Goal: Register for event/course

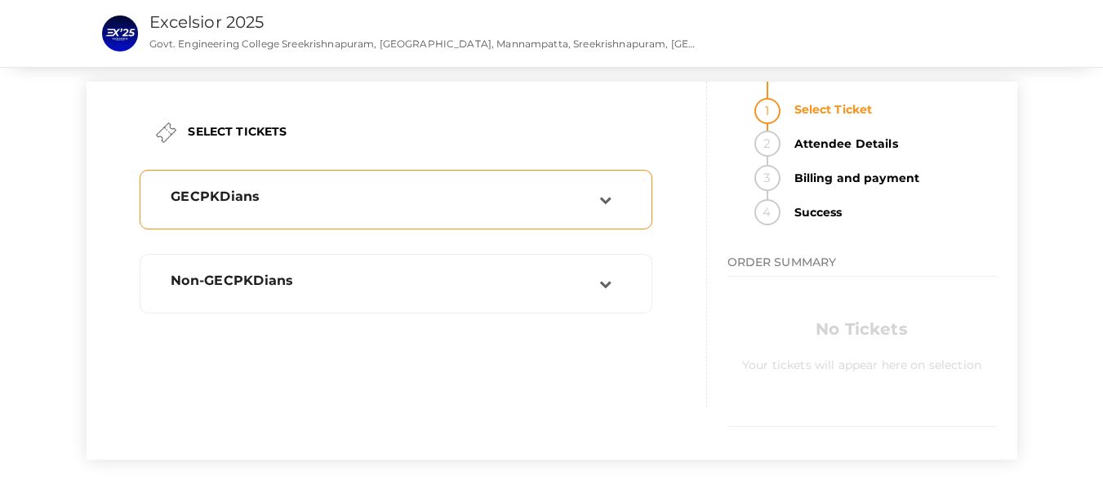
click at [459, 210] on div "GECPKDians" at bounding box center [378, 200] width 441 height 22
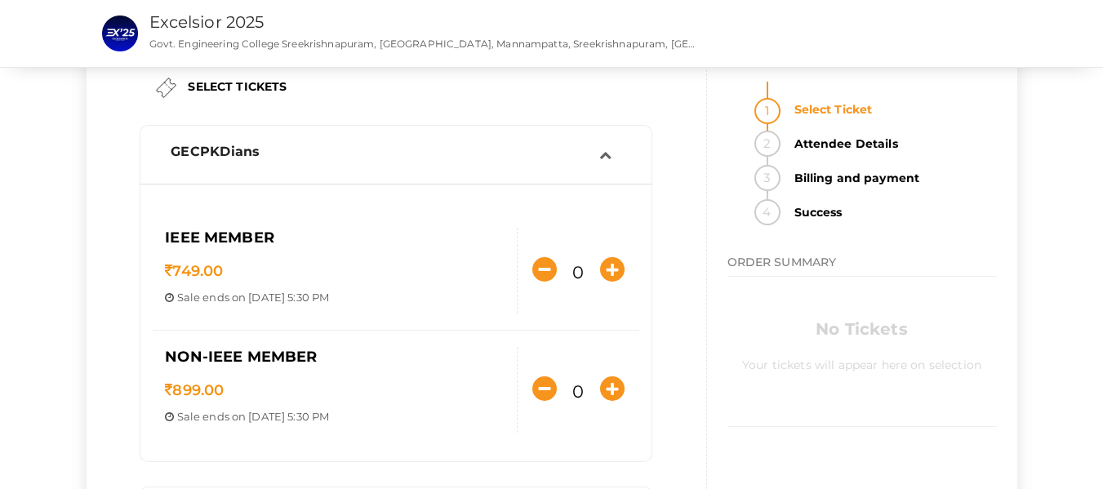
scroll to position [82, 0]
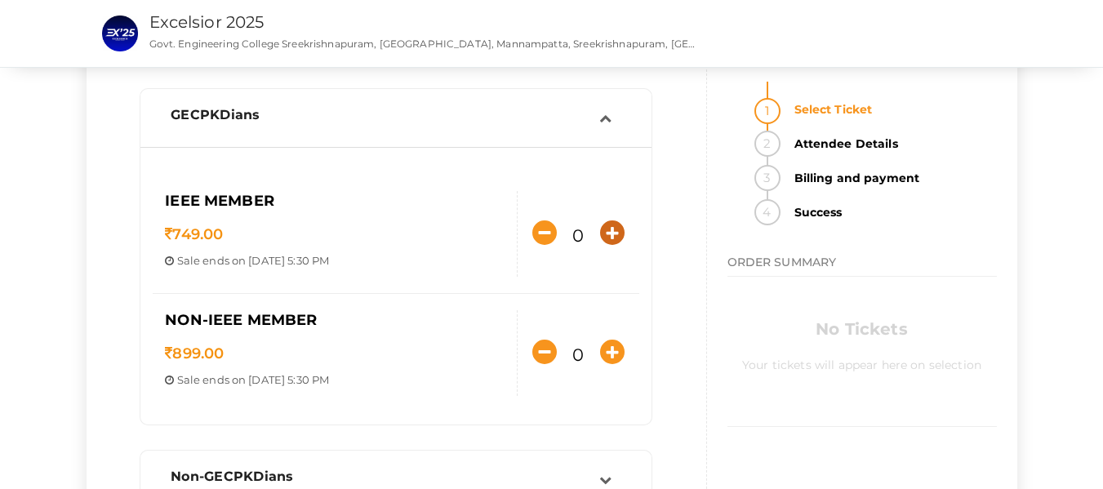
click at [604, 232] on icon "button" at bounding box center [612, 233] width 25 height 25
type input "1"
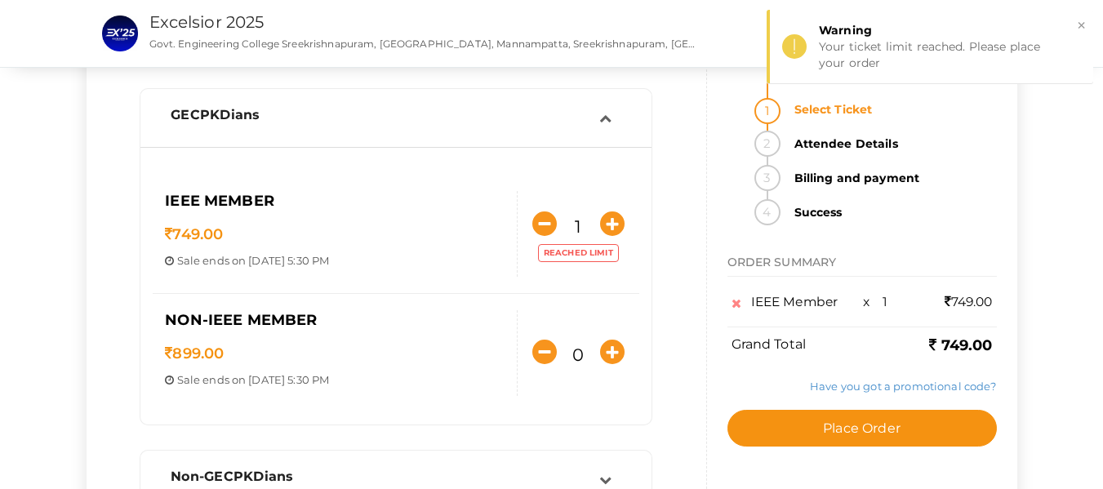
click at [232, 239] on p "749.00" at bounding box center [335, 235] width 340 height 21
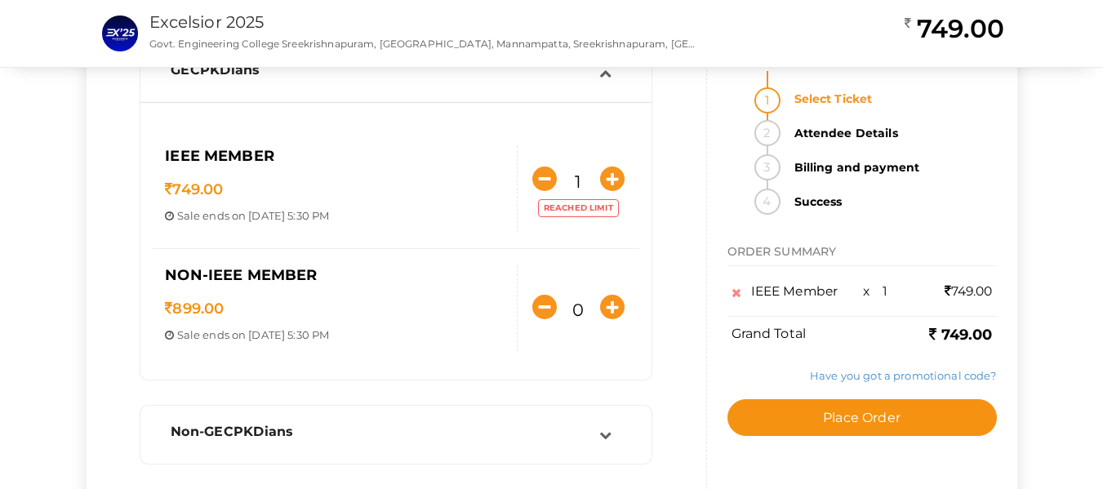
scroll to position [163, 0]
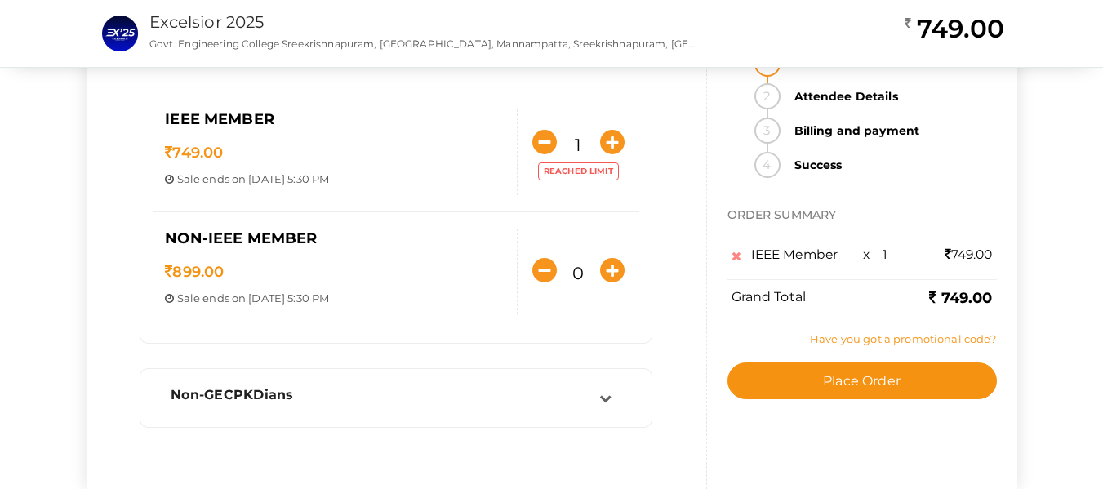
click at [866, 339] on link "Have you got a promotional code?" at bounding box center [903, 338] width 186 height 13
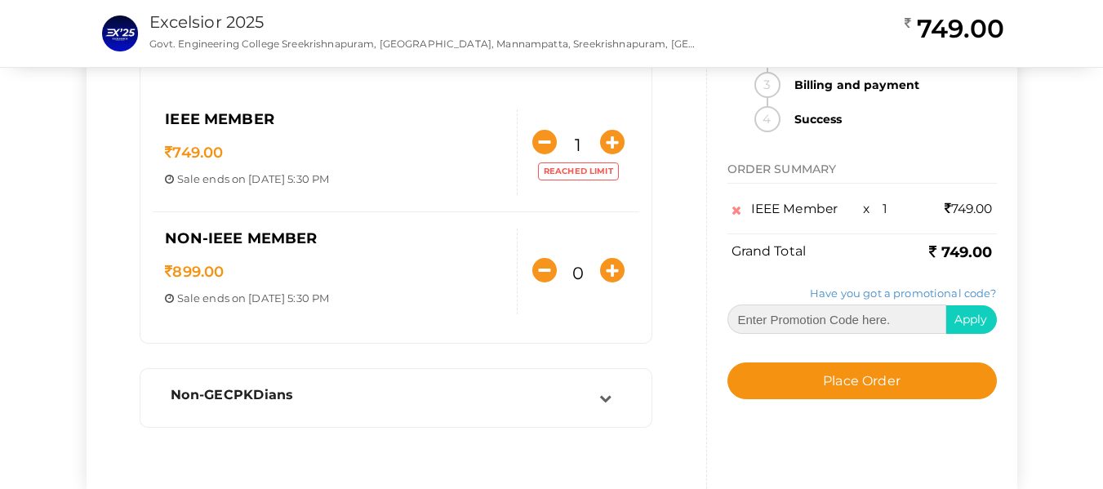
click at [829, 324] on input "text" at bounding box center [837, 319] width 219 height 29
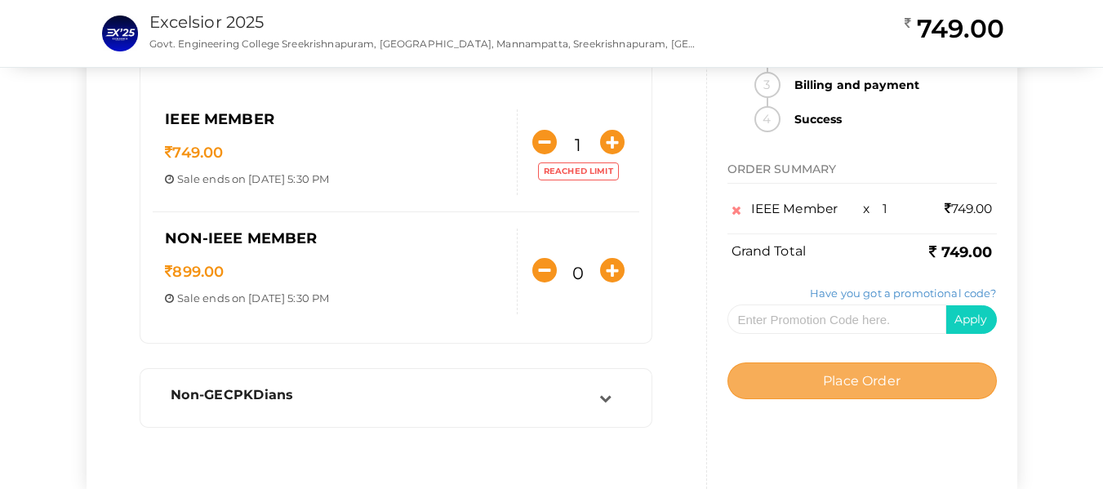
click at [815, 396] on button "Place Order" at bounding box center [863, 381] width 270 height 37
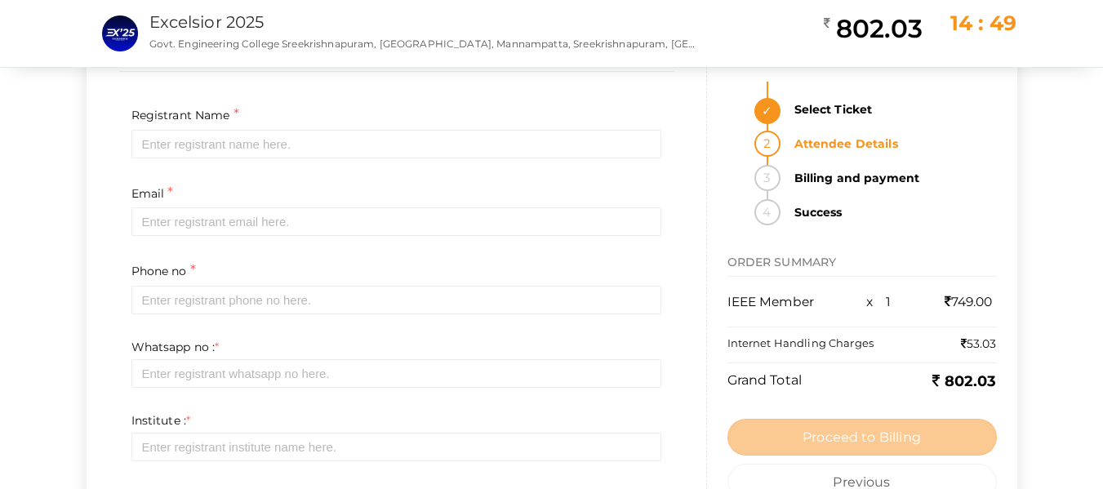
scroll to position [0, 0]
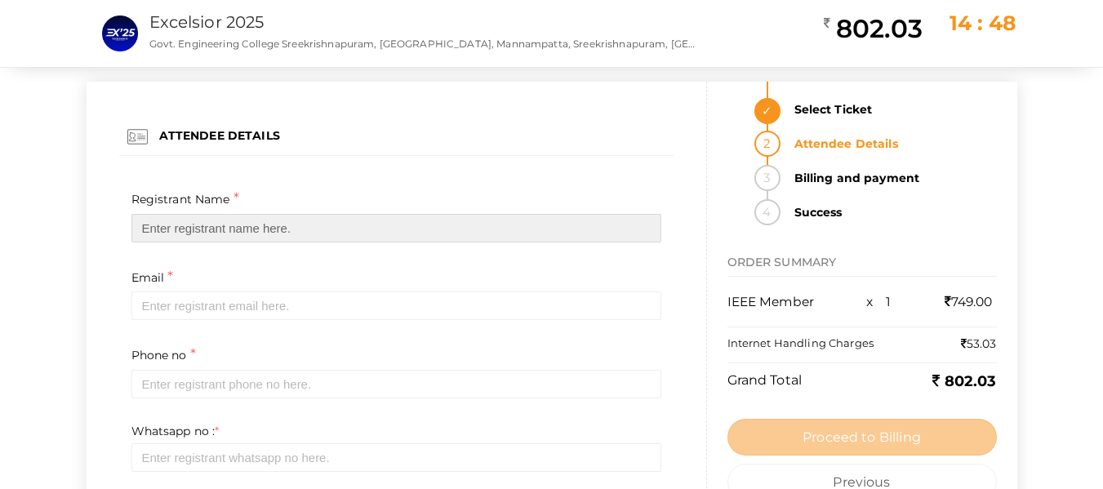
click at [210, 230] on input "text" at bounding box center [396, 228] width 530 height 29
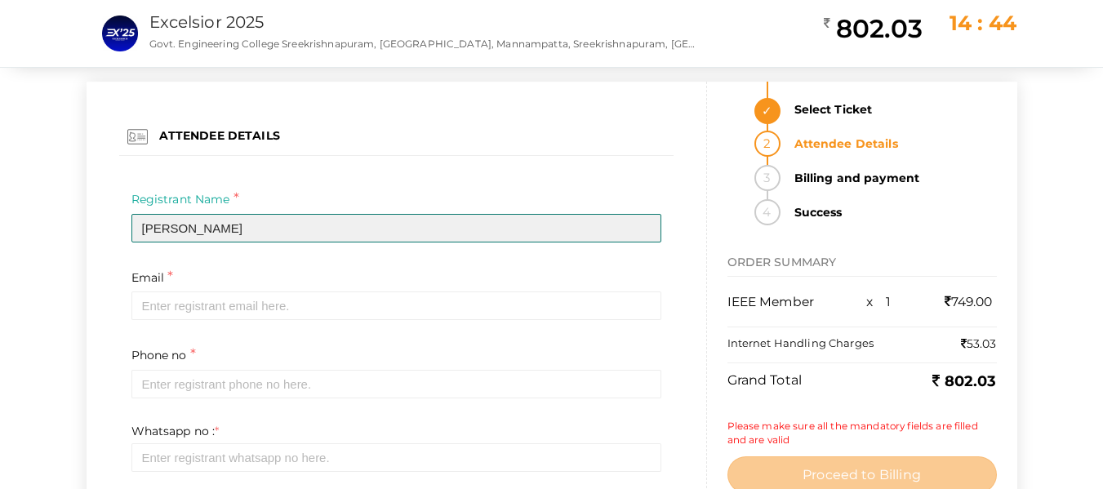
type input "[PERSON_NAME]"
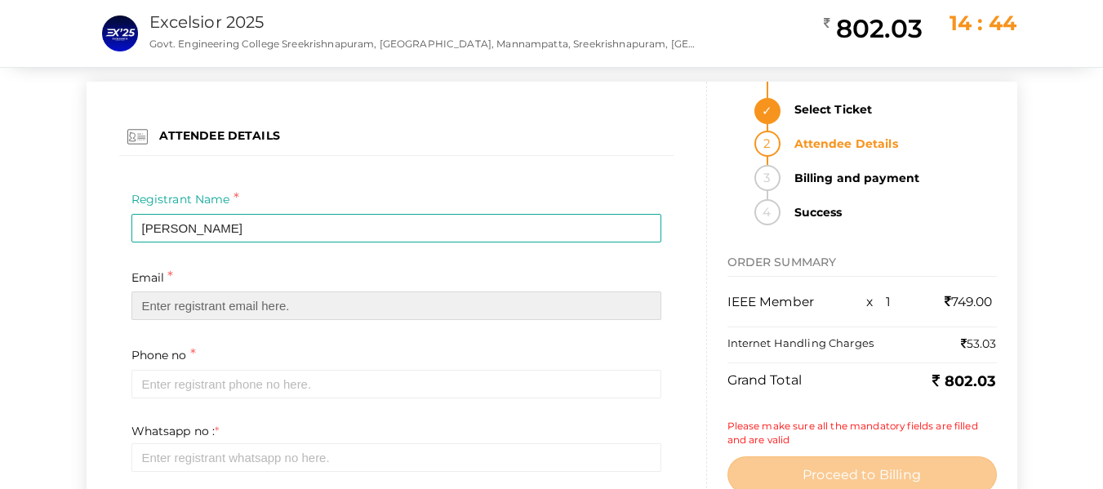
click at [203, 308] on input "email" at bounding box center [396, 306] width 530 height 29
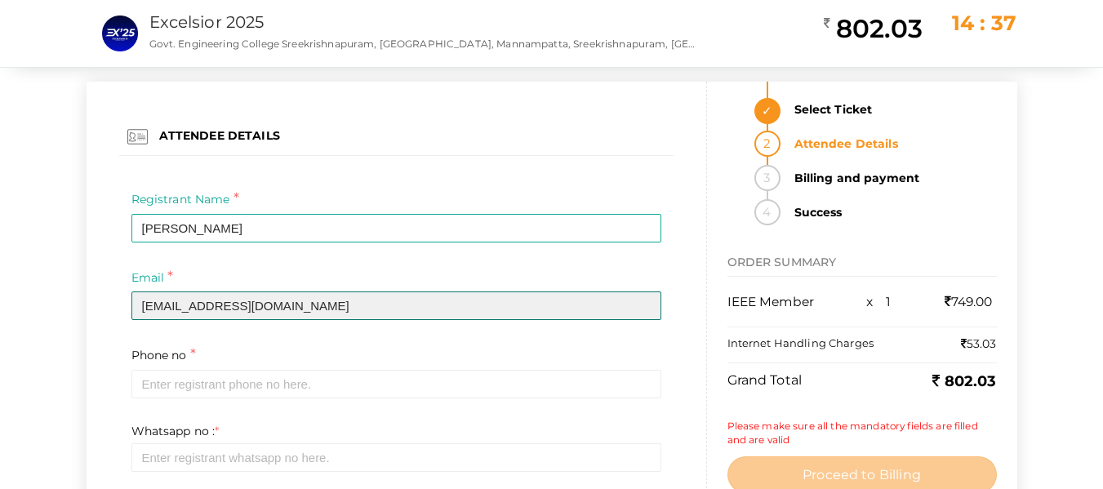
type input "[EMAIL_ADDRESS][DOMAIN_NAME]"
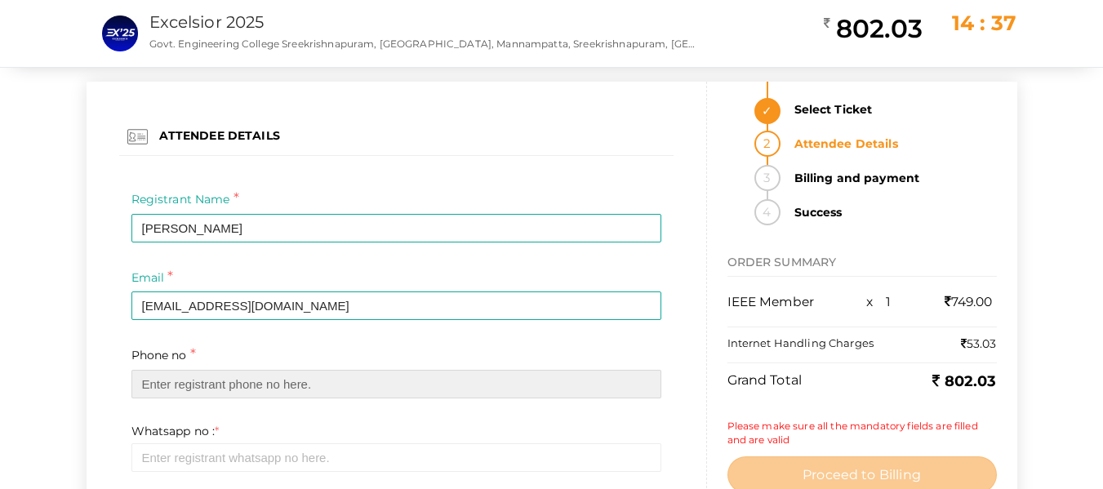
click at [301, 387] on input "text" at bounding box center [396, 384] width 530 height 29
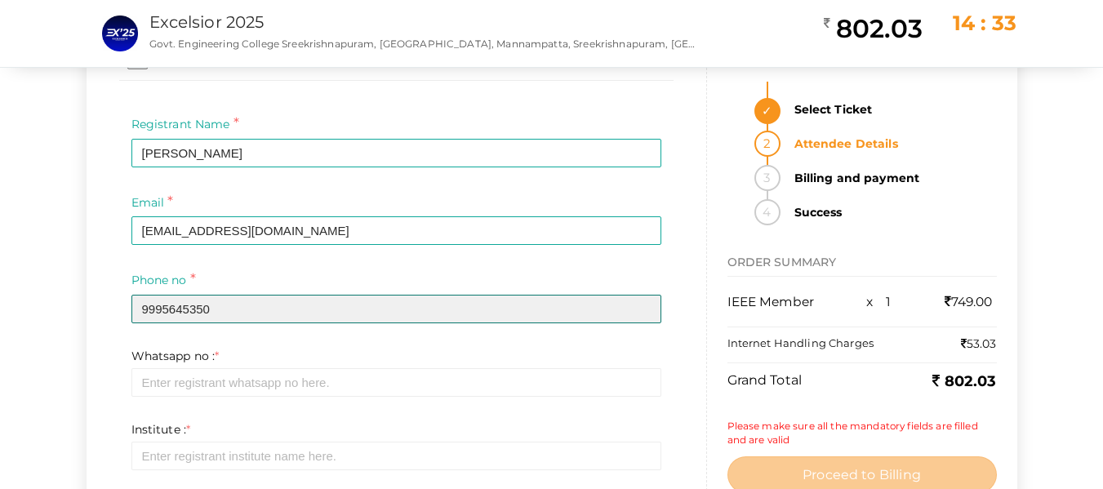
scroll to position [163, 0]
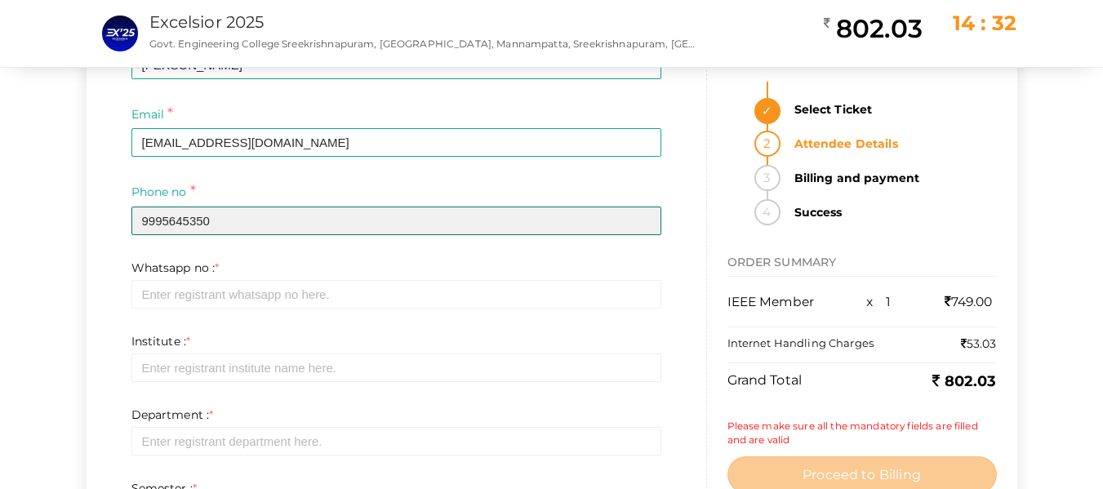
type input "9995645350"
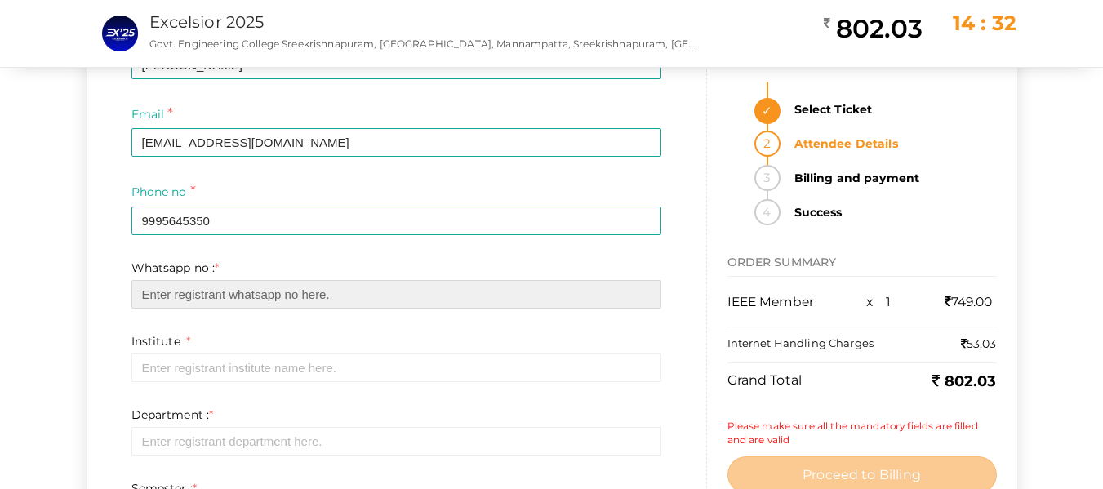
click at [293, 288] on input "text" at bounding box center [396, 294] width 530 height 29
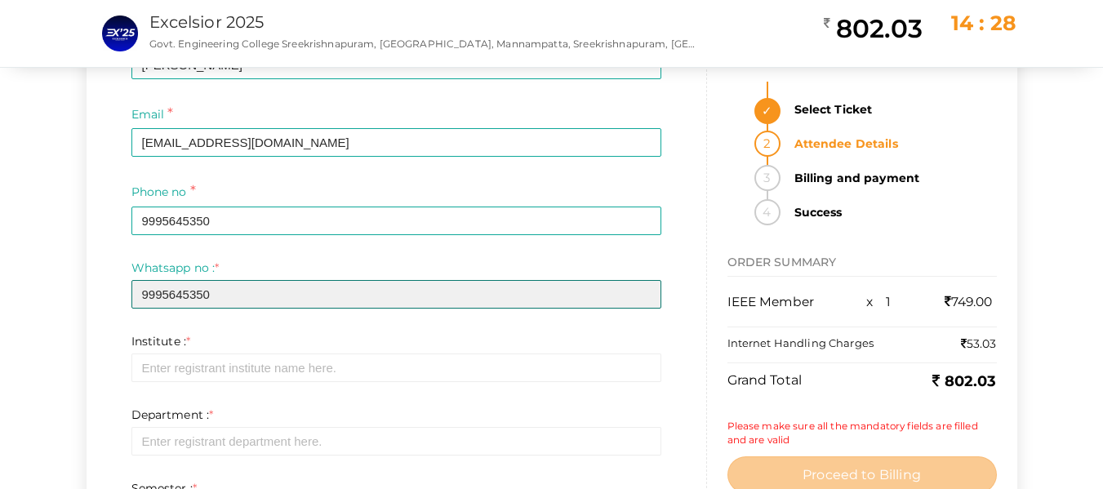
type input "9995645350"
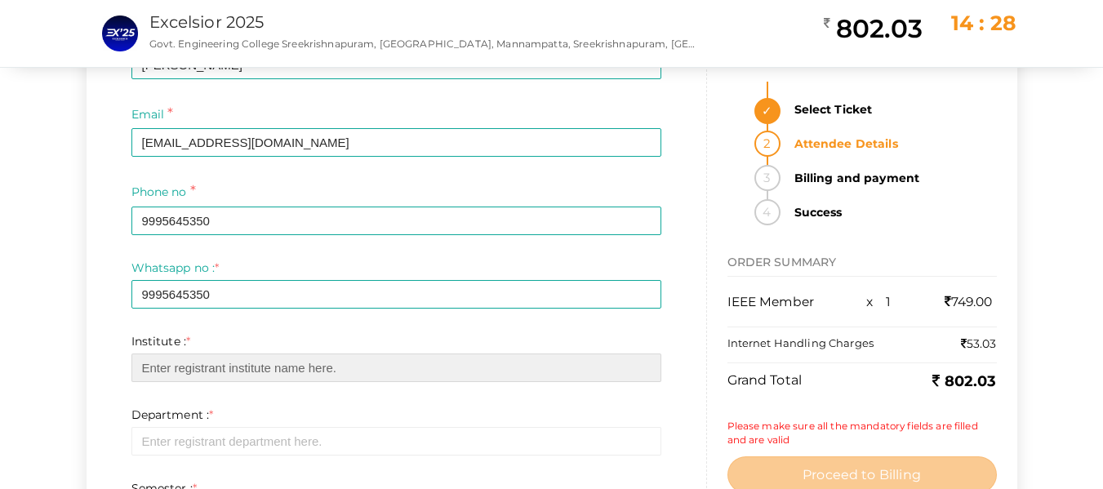
click at [249, 354] on input "text" at bounding box center [396, 368] width 530 height 29
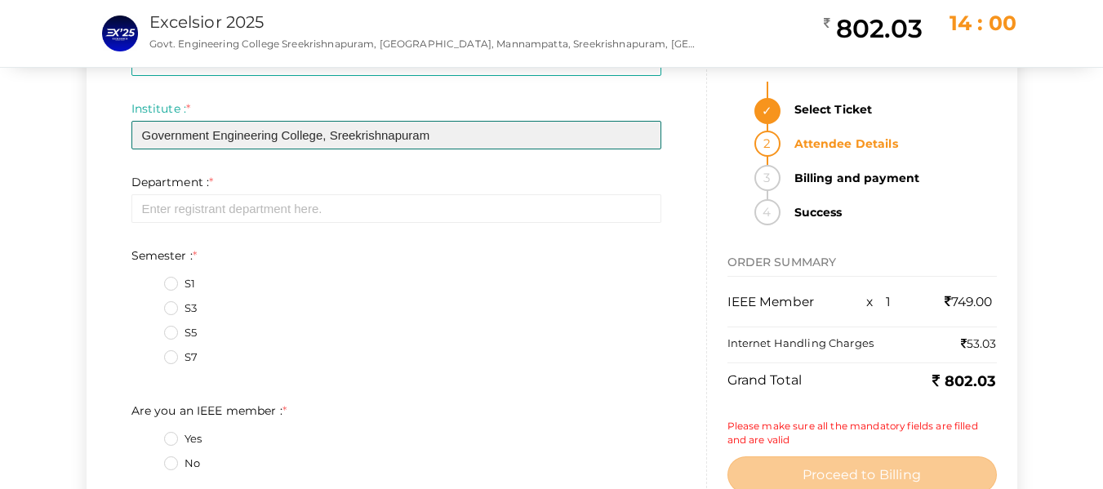
scroll to position [408, 0]
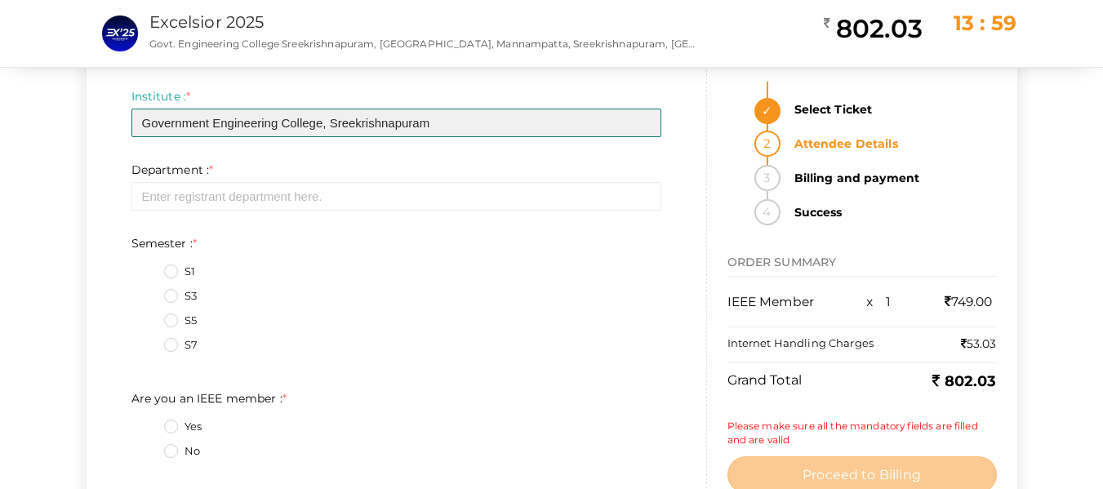
type input "Government Engineering College, Sreekrishnapuram"
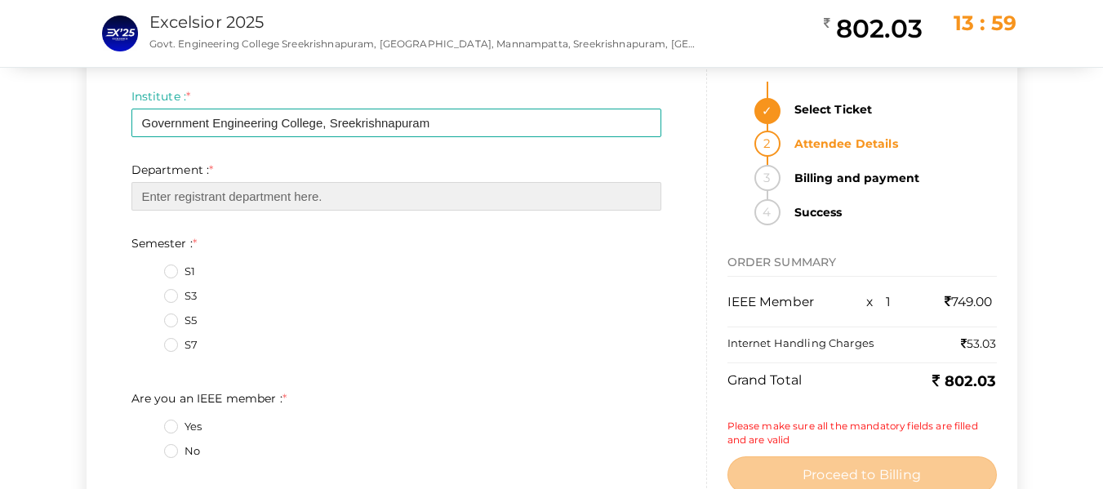
click at [287, 189] on input "text" at bounding box center [396, 196] width 530 height 29
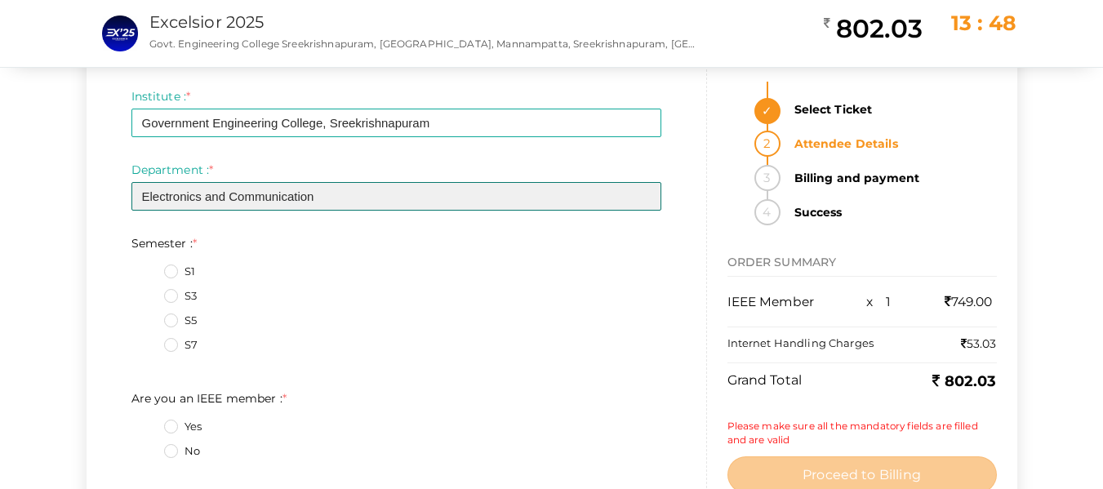
type input "Electronics and Communication"
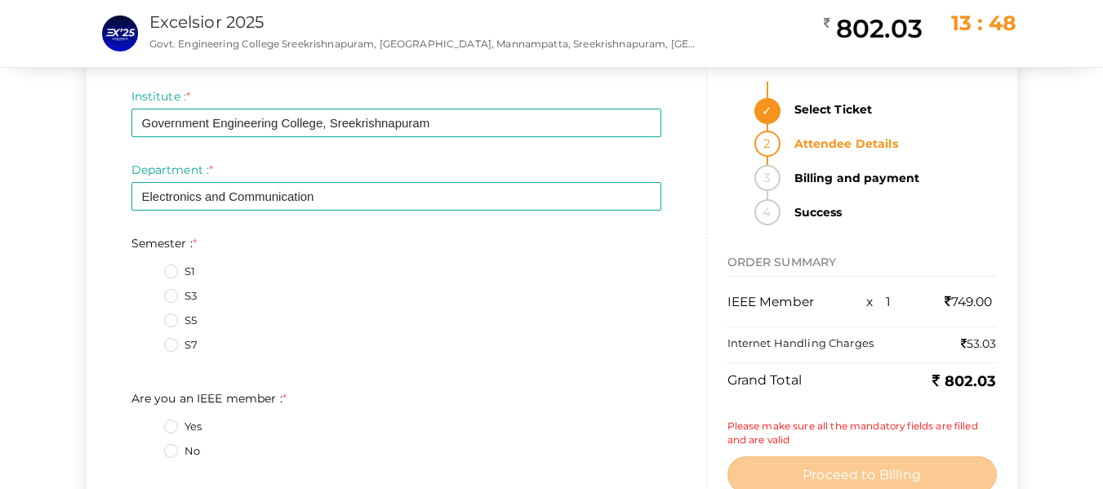
click at [172, 322] on label "S5" at bounding box center [180, 321] width 33 height 16
click at [148, 316] on input "S5" at bounding box center [148, 316] width 0 height 0
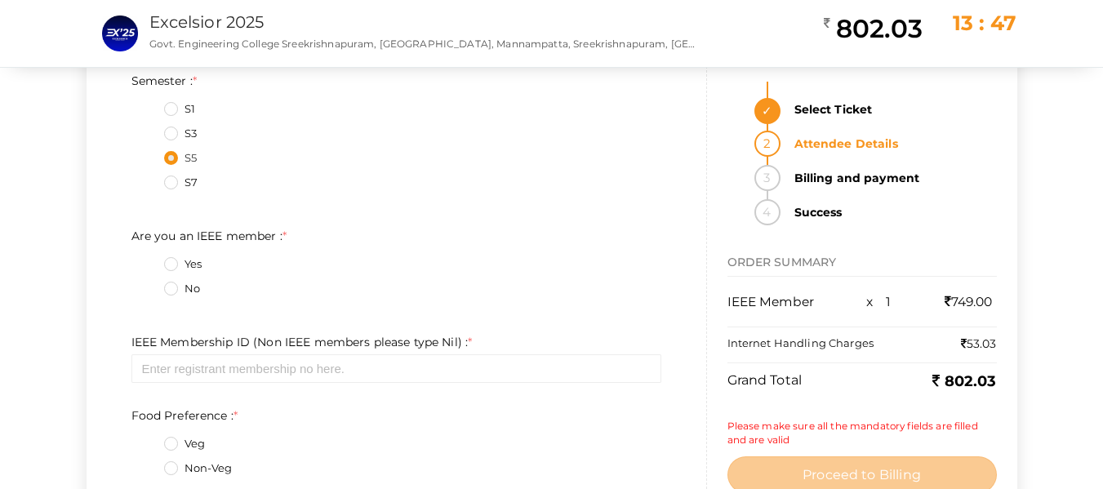
scroll to position [572, 0]
click at [169, 261] on label "Yes" at bounding box center [183, 264] width 38 height 16
click at [148, 259] on member\+0\+ "Yes" at bounding box center [148, 259] width 0 height 0
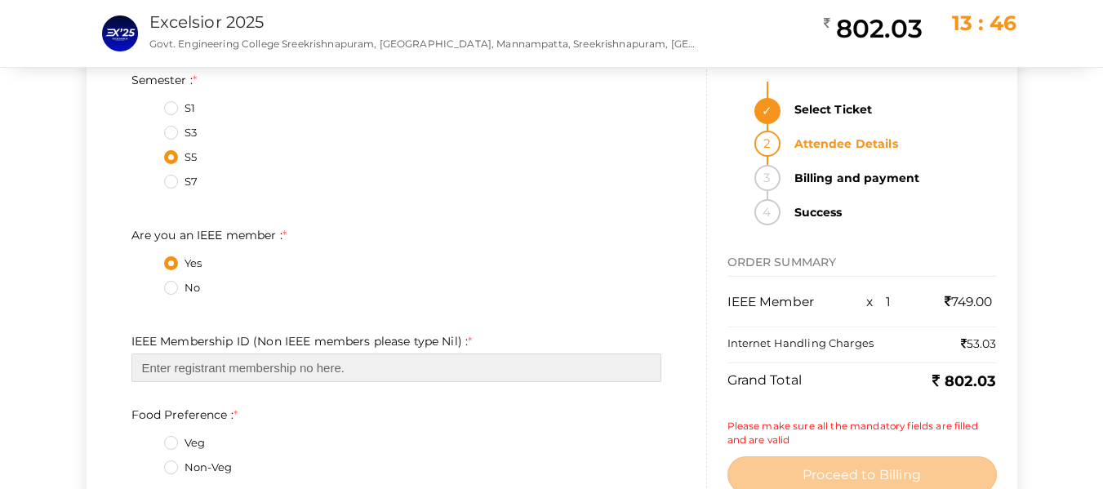
click at [233, 380] on input "text" at bounding box center [396, 368] width 530 height 29
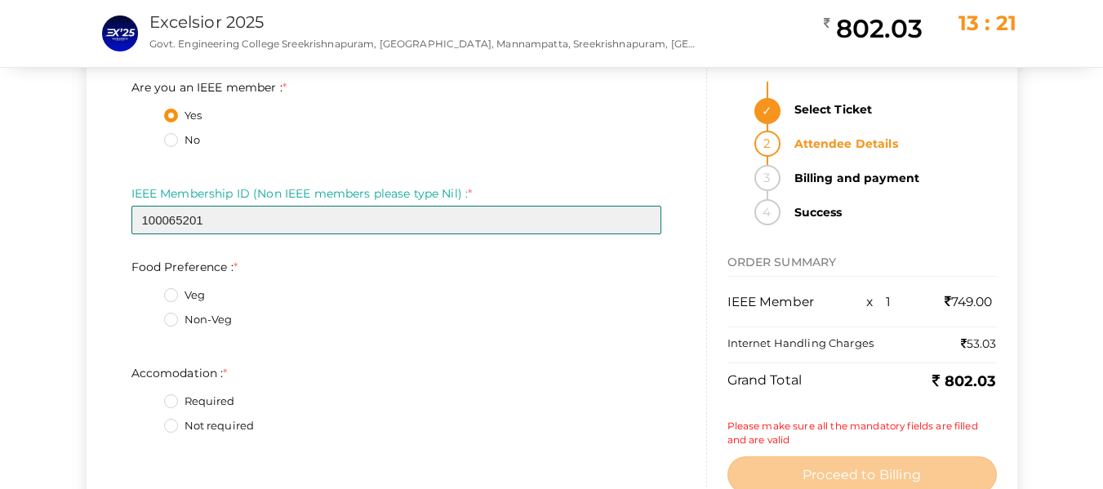
scroll to position [735, 0]
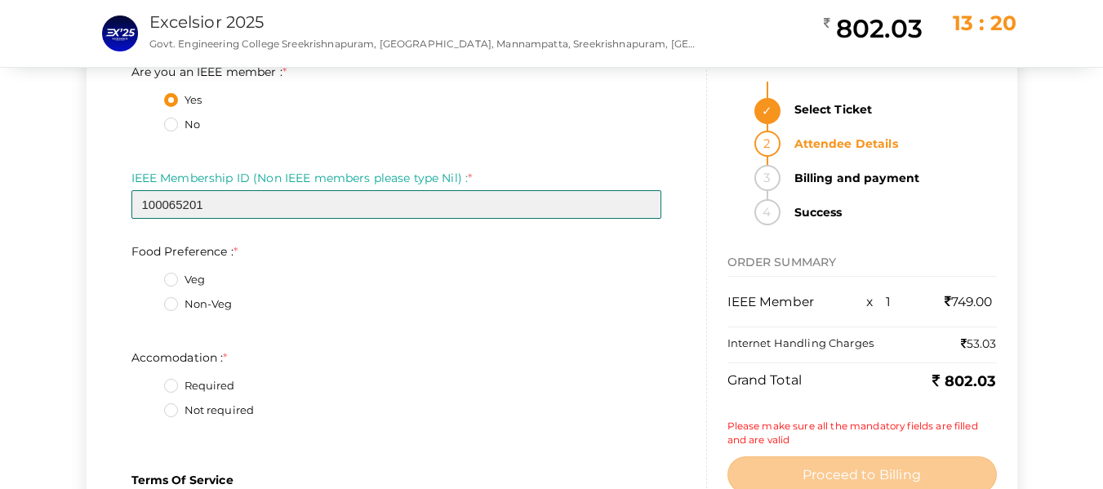
type input "100065201"
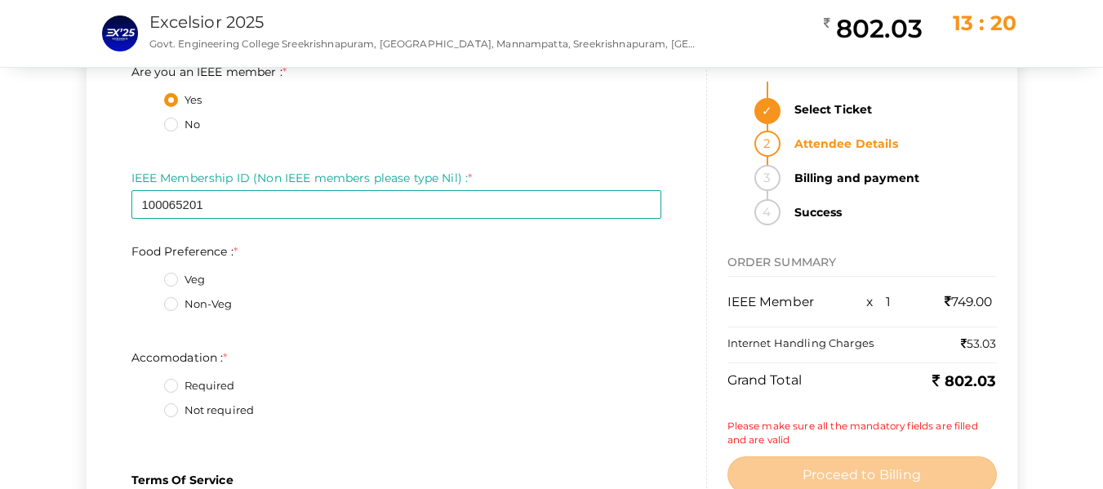
click at [174, 305] on label "Non-Veg" at bounding box center [198, 304] width 69 height 16
click at [148, 300] on Preference\+1\+ "Non-Veg" at bounding box center [148, 300] width 0 height 0
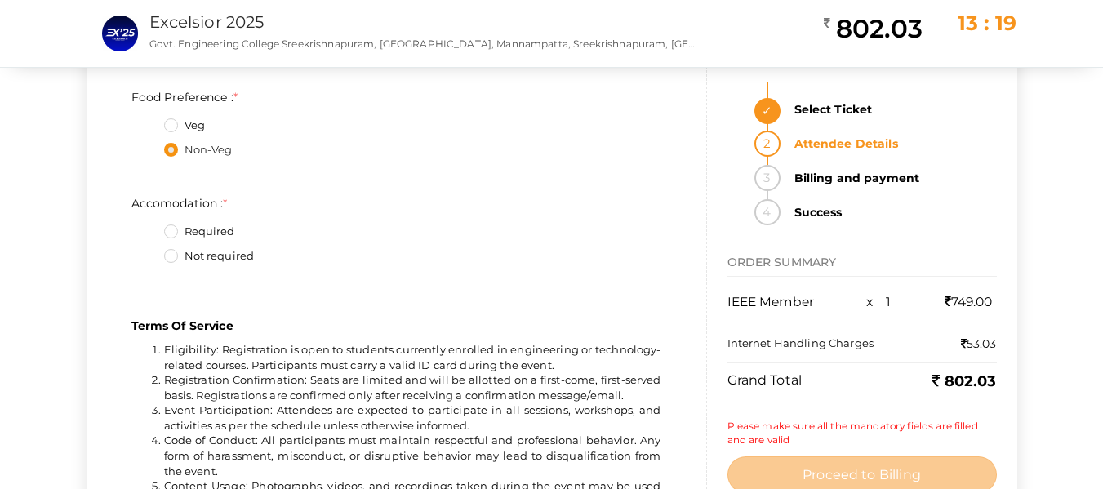
scroll to position [898, 0]
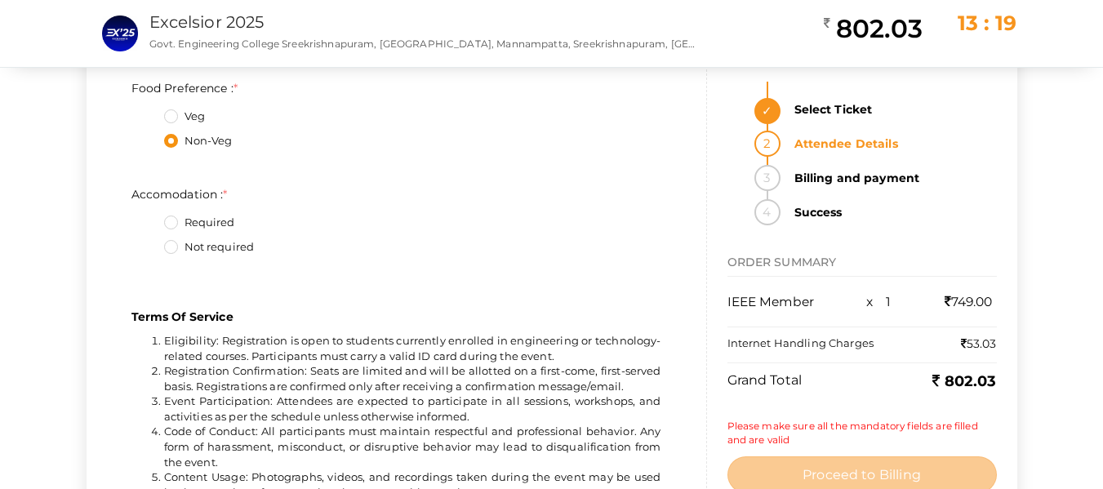
click at [172, 247] on label "Not required" at bounding box center [209, 247] width 91 height 16
click at [148, 243] on input "Not required" at bounding box center [148, 243] width 0 height 0
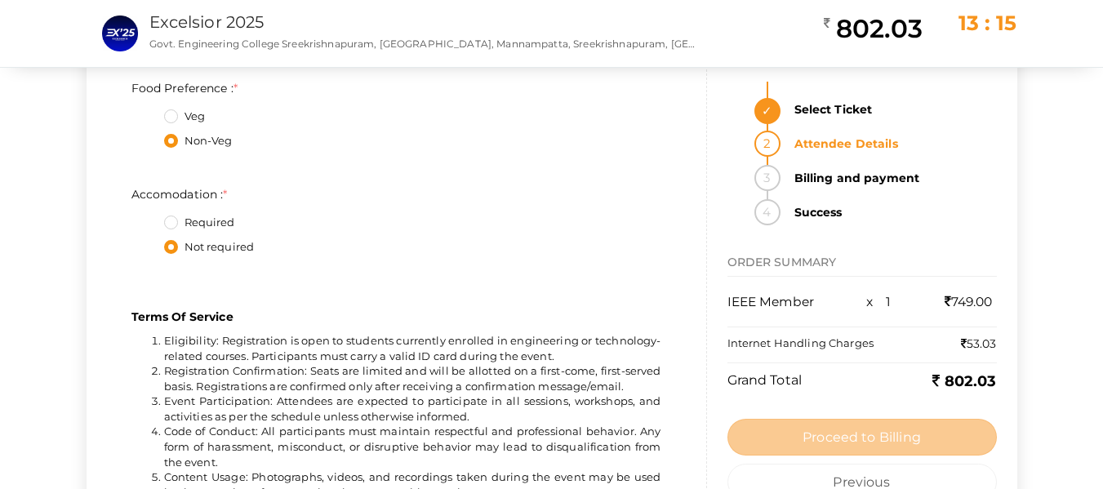
click at [167, 221] on label "Required" at bounding box center [199, 223] width 71 height 16
click at [148, 218] on input "Required" at bounding box center [148, 218] width 0 height 0
click at [164, 245] on label "Not required" at bounding box center [209, 247] width 91 height 16
click at [148, 243] on input "Not required" at bounding box center [148, 243] width 0 height 0
click at [170, 222] on label "Required" at bounding box center [199, 223] width 71 height 16
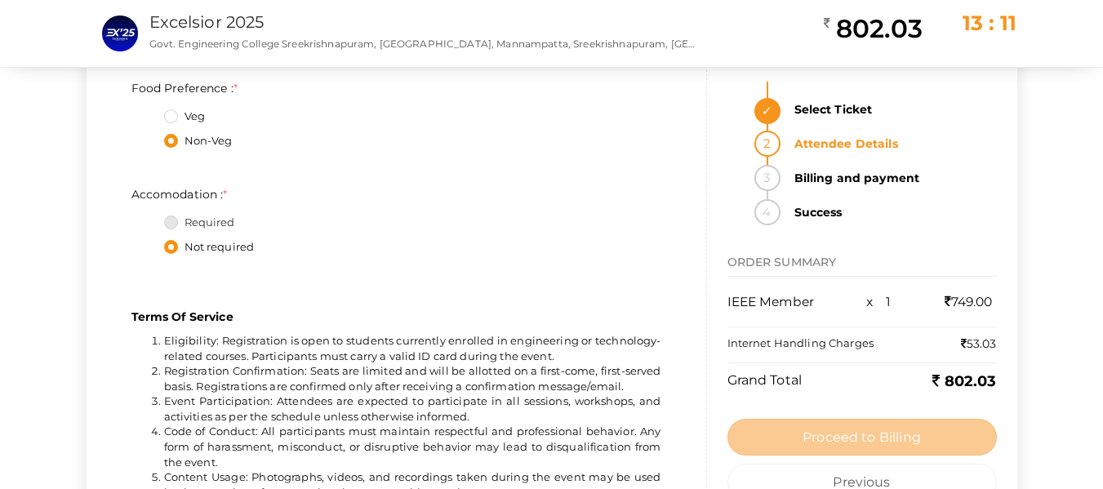
click at [148, 218] on input "Required" at bounding box center [148, 218] width 0 height 0
click at [168, 113] on label "Veg" at bounding box center [184, 117] width 41 height 16
click at [148, 112] on Preference\+0\+ "Veg" at bounding box center [148, 112] width 0 height 0
click at [171, 143] on label "Non-Veg" at bounding box center [198, 141] width 69 height 16
click at [148, 136] on Preference\+1\+ "Non-Veg" at bounding box center [148, 136] width 0 height 0
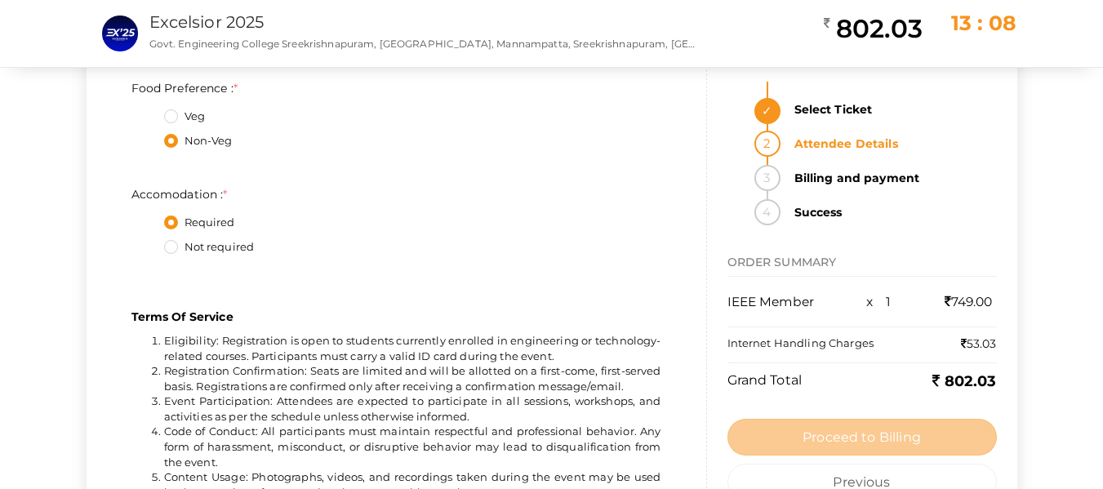
click at [174, 241] on label "Not required" at bounding box center [209, 247] width 91 height 16
click at [148, 243] on input "Not required" at bounding box center [148, 243] width 0 height 0
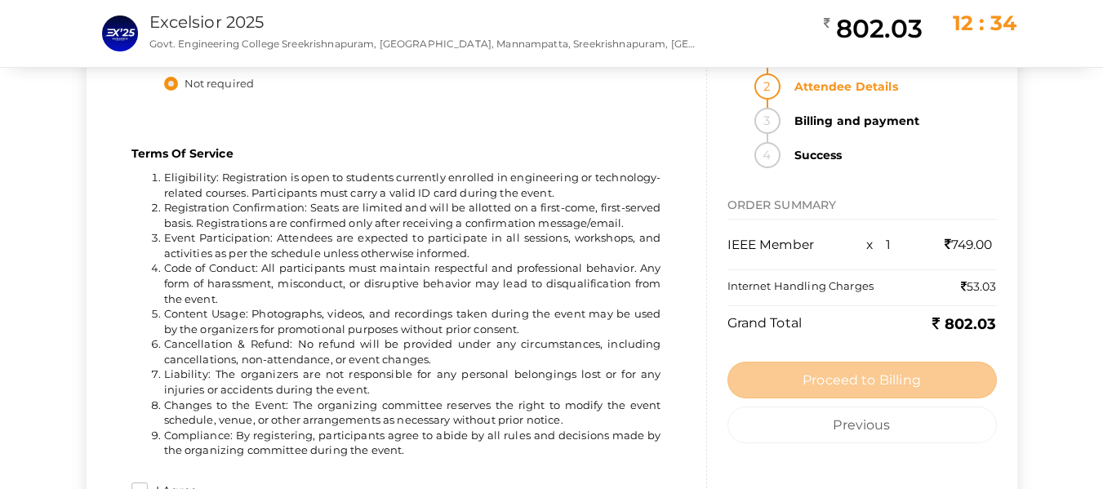
scroll to position [1163, 0]
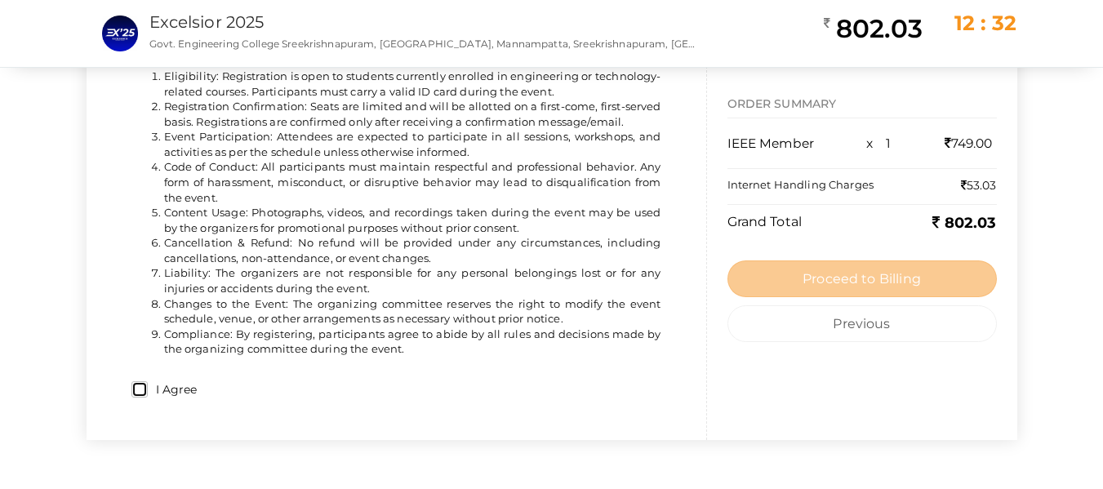
click at [136, 388] on input "I Agree" at bounding box center [139, 389] width 16 height 16
checkbox input "true"
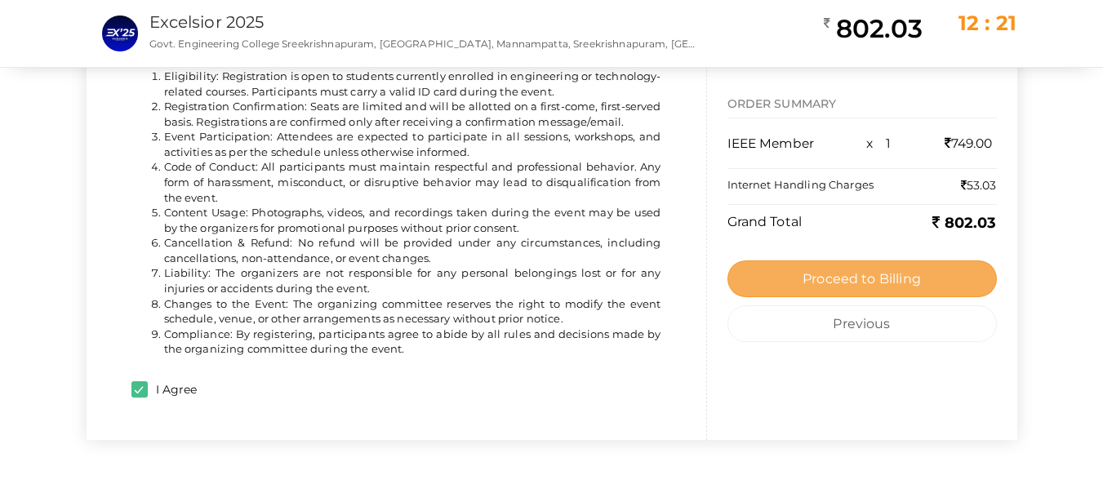
click at [888, 281] on span "Proceed to Billing" at bounding box center [862, 279] width 118 height 16
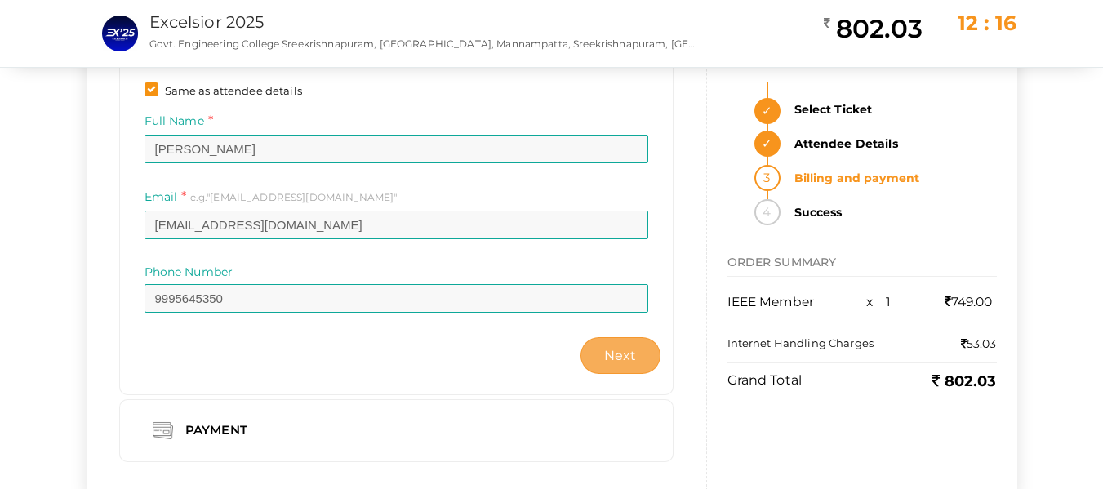
scroll to position [161, 0]
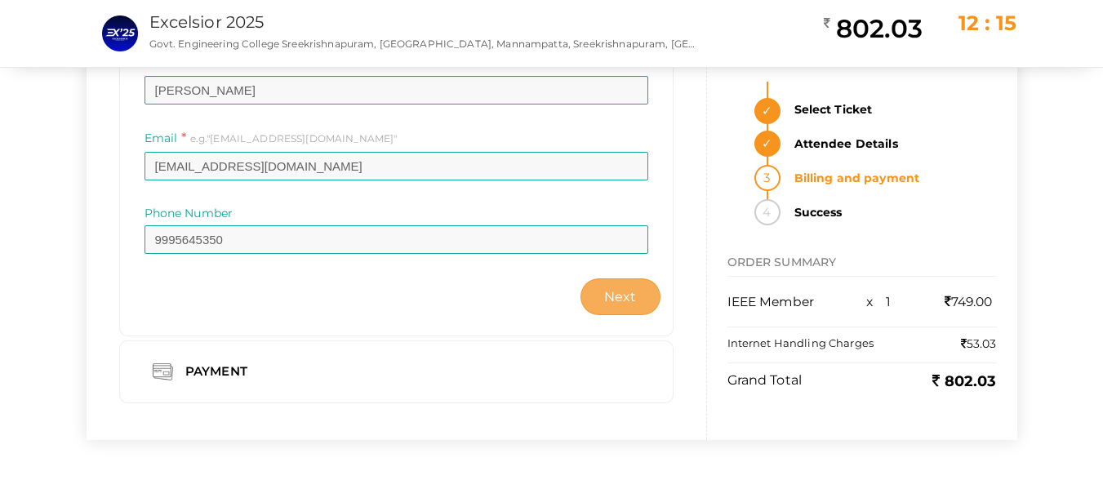
click at [621, 296] on span "Next" at bounding box center [620, 297] width 33 height 16
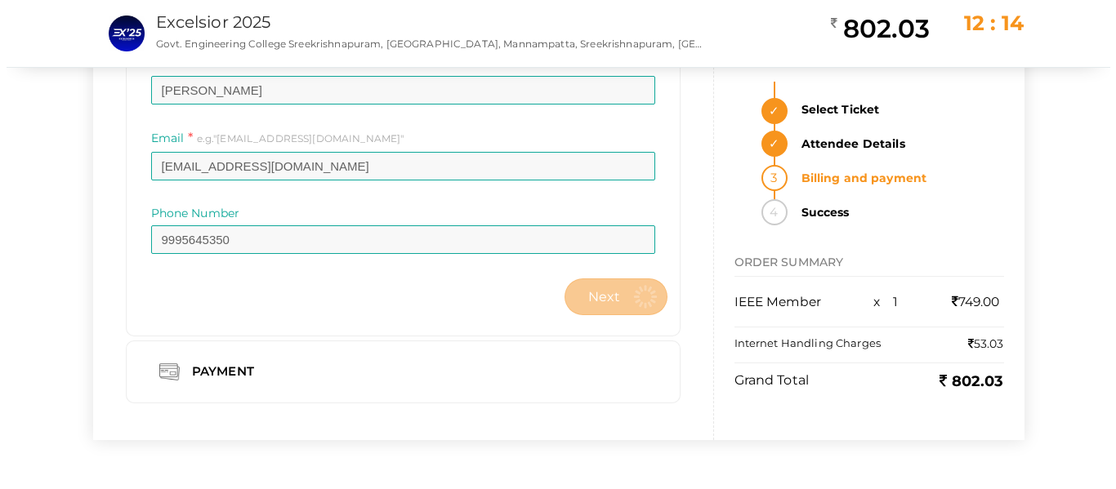
scroll to position [0, 0]
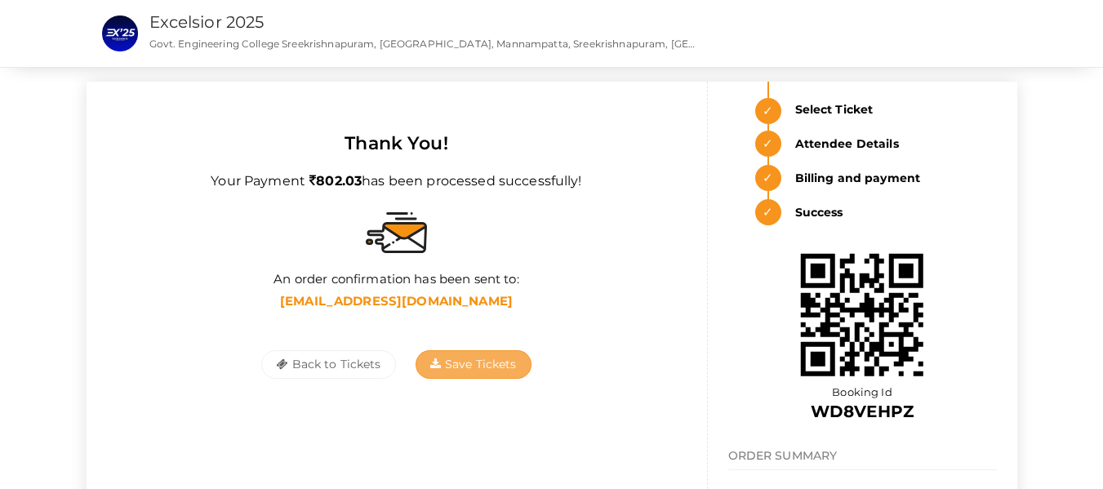
click at [437, 362] on icon "button" at bounding box center [435, 364] width 11 height 11
